Goal: Transaction & Acquisition: Download file/media

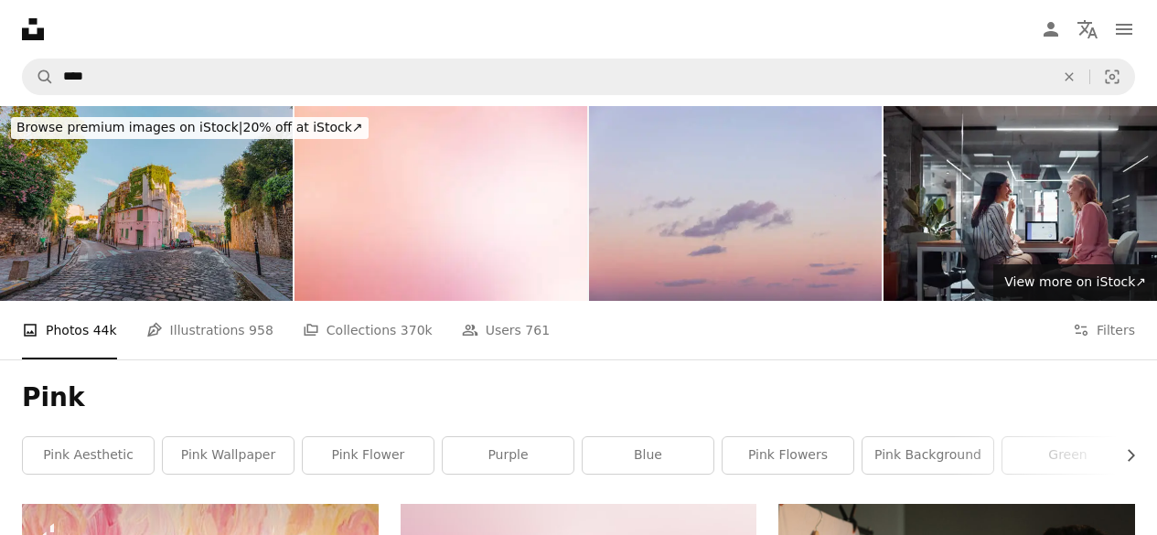
scroll to position [375, 0]
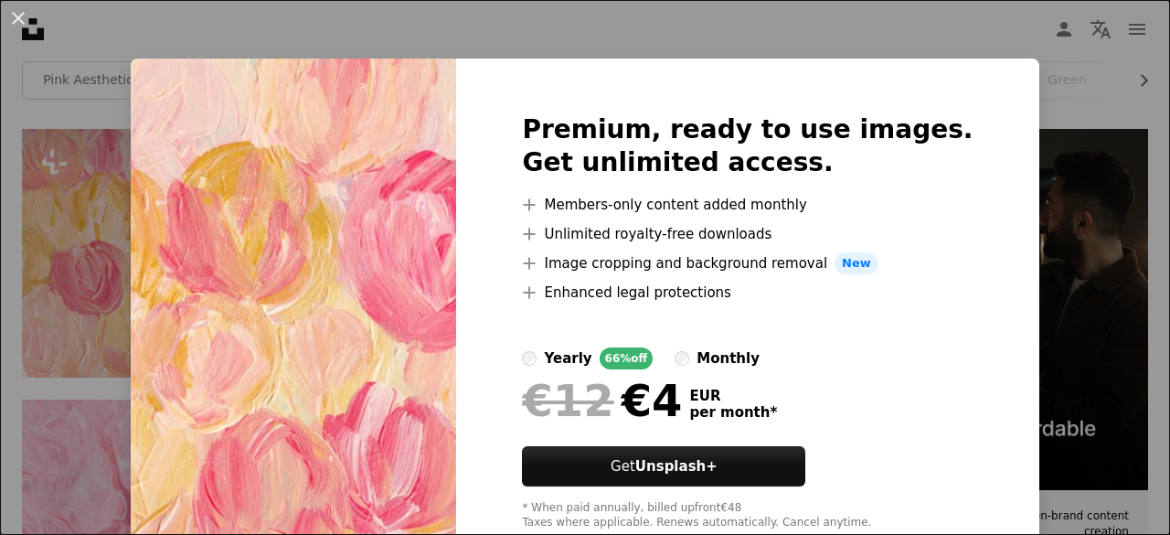
click at [964, 32] on div "An X shape Premium, ready to use images. Get unlimited access. A plus sign Memb…" at bounding box center [585, 267] width 1170 height 535
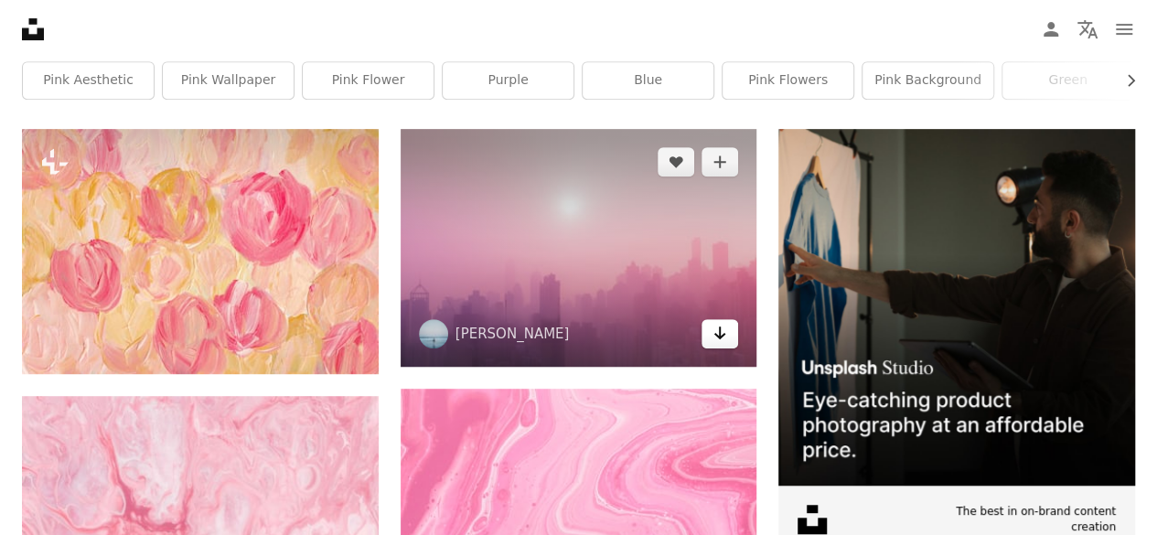
click at [717, 339] on icon "Arrow pointing down" at bounding box center [719, 333] width 15 height 22
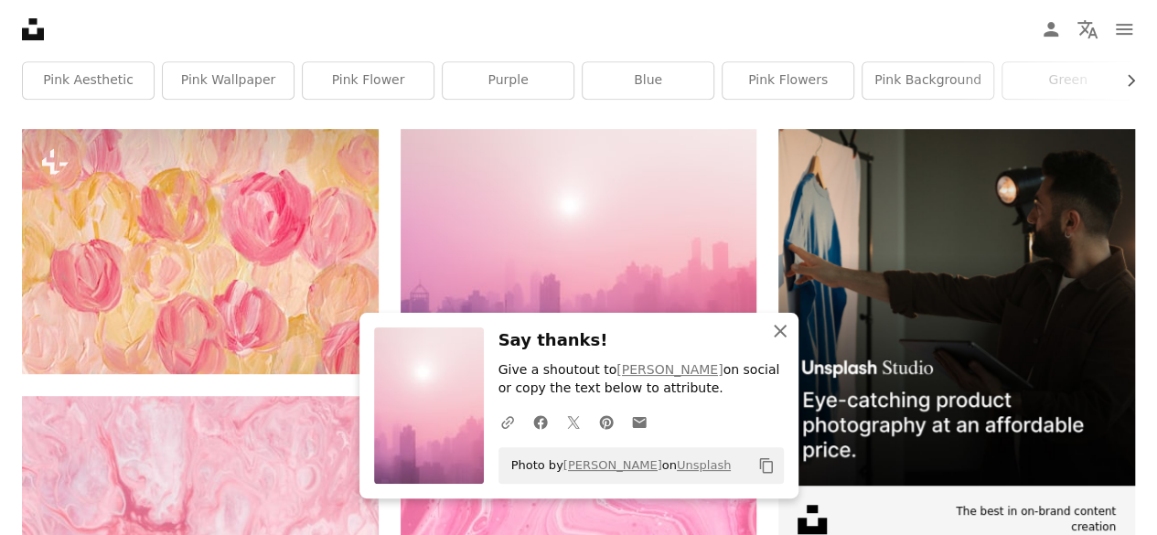
click at [784, 325] on icon "An X shape" at bounding box center [780, 331] width 22 height 22
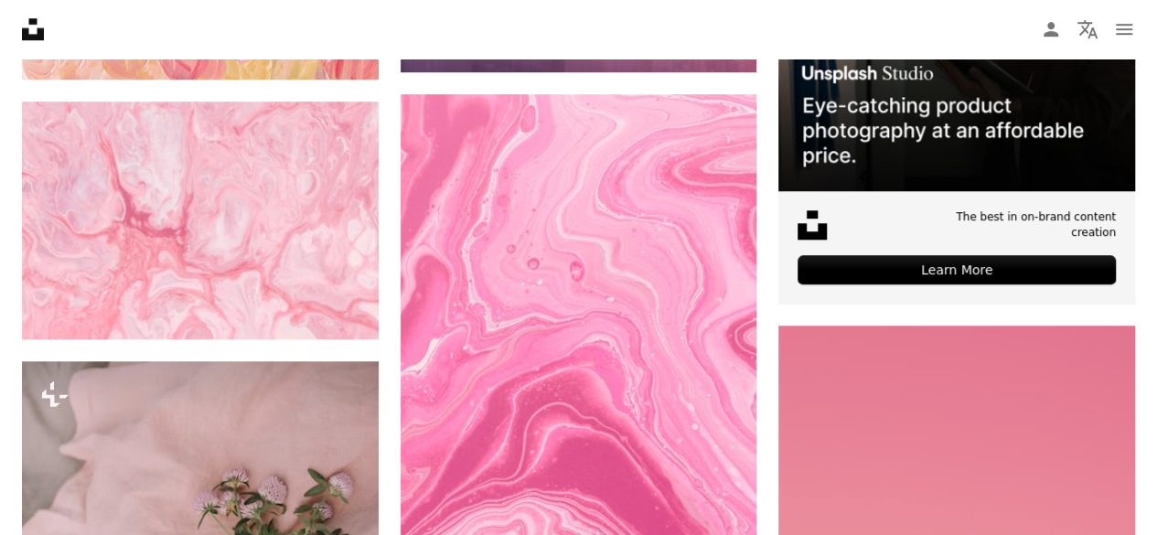
scroll to position [671, 0]
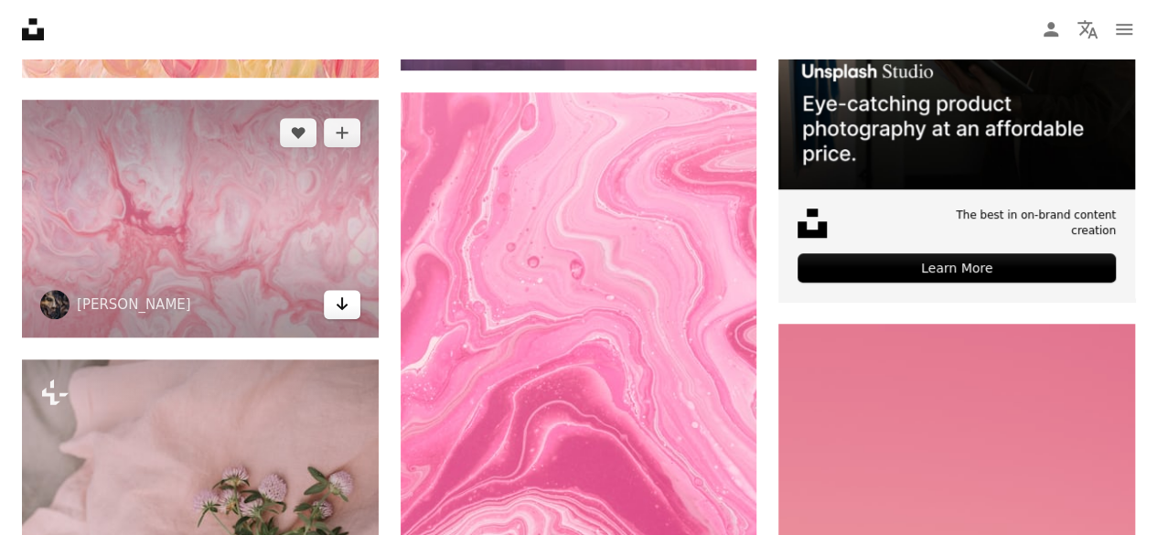
click at [345, 308] on icon "Arrow pointing down" at bounding box center [342, 304] width 15 height 22
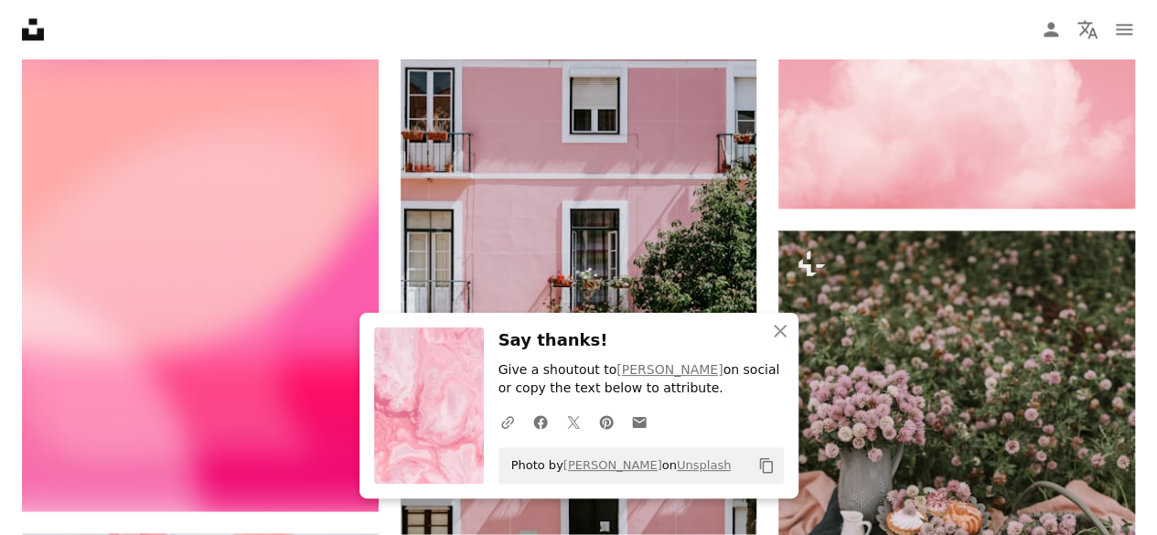
scroll to position [1324, 0]
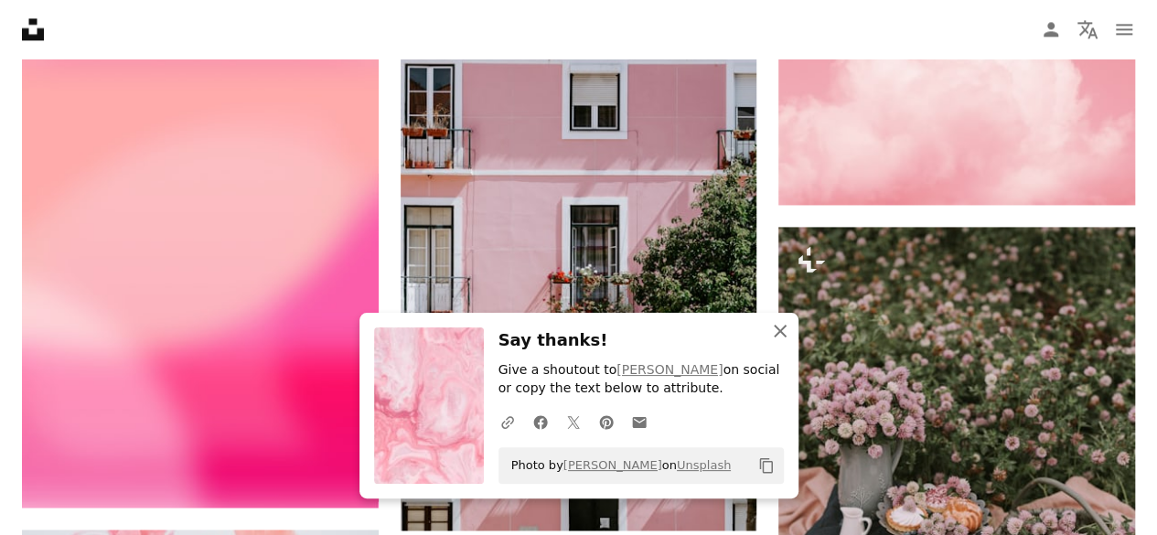
click at [778, 319] on button "An X shape Close" at bounding box center [780, 331] width 37 height 37
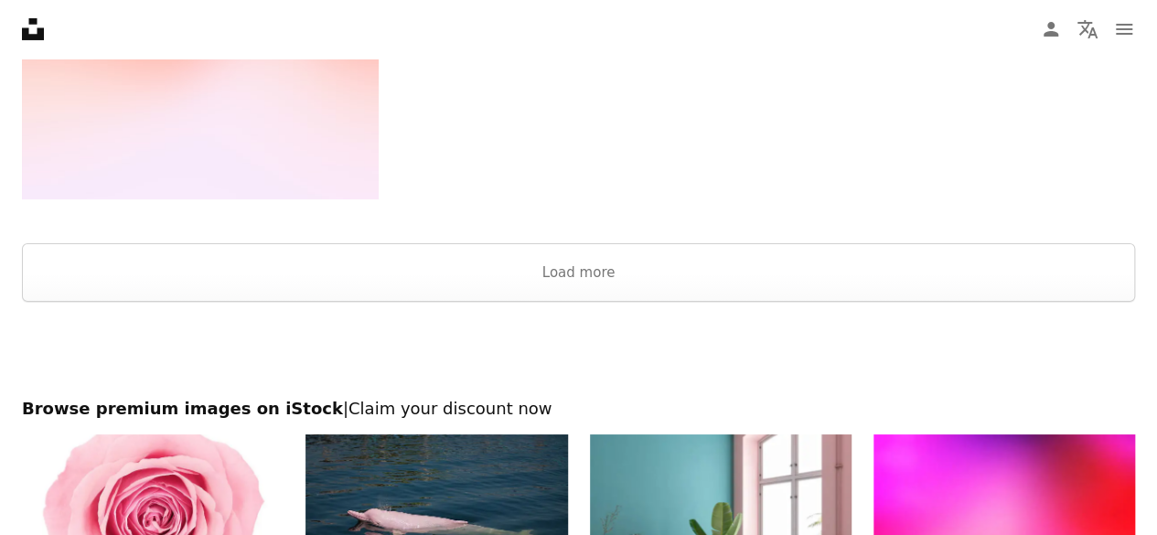
scroll to position [3277, 0]
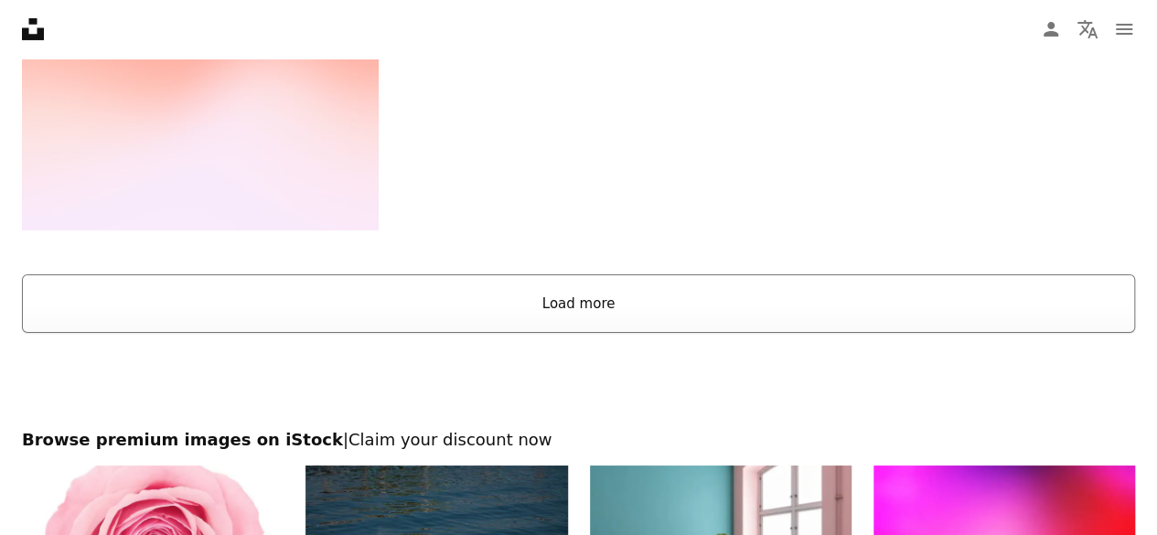
click at [677, 310] on button "Load more" at bounding box center [578, 303] width 1113 height 59
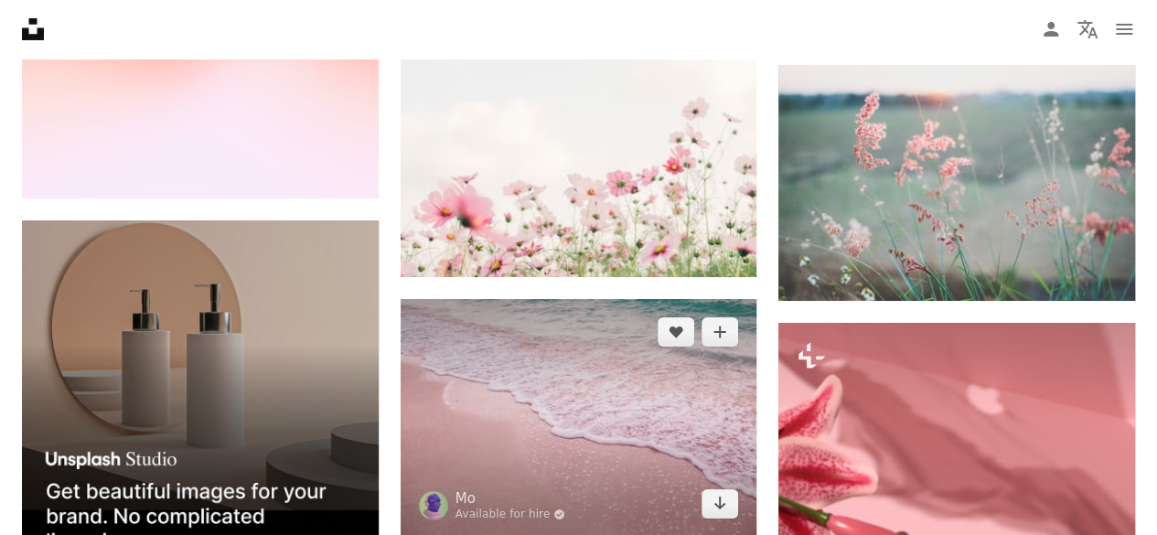
scroll to position [3308, 0]
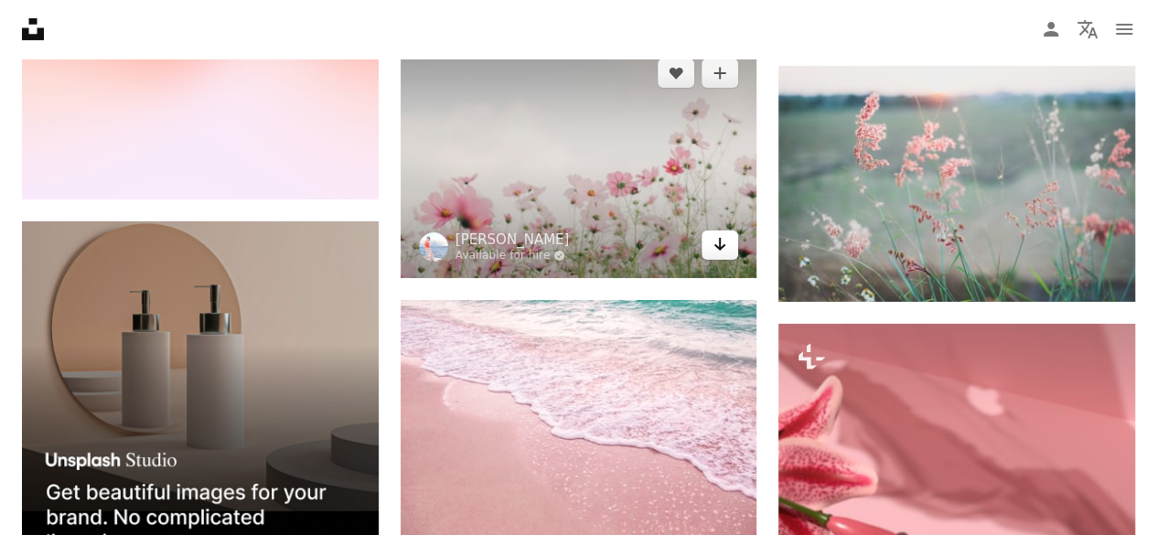
click at [720, 242] on icon "Arrow pointing down" at bounding box center [719, 244] width 15 height 22
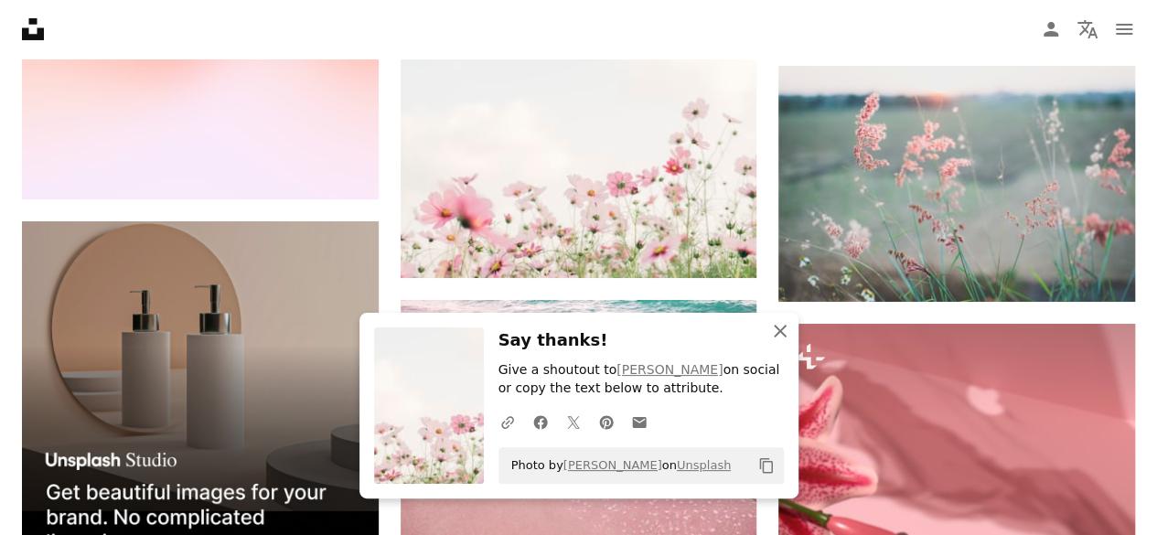
click at [777, 328] on icon "An X shape" at bounding box center [780, 331] width 22 height 22
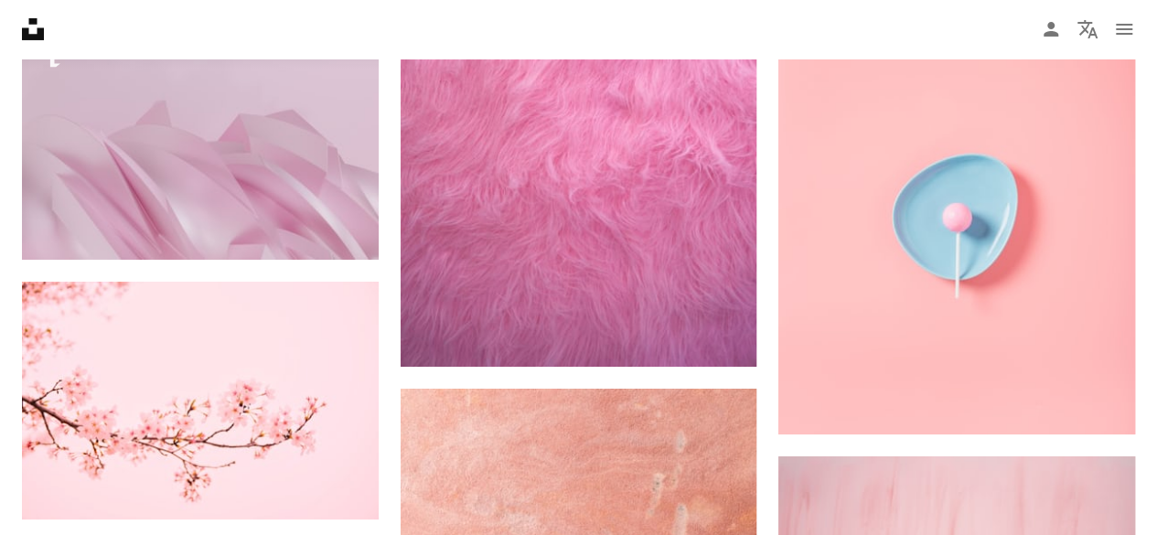
scroll to position [6781, 0]
